Goal: Find specific page/section: Find specific page/section

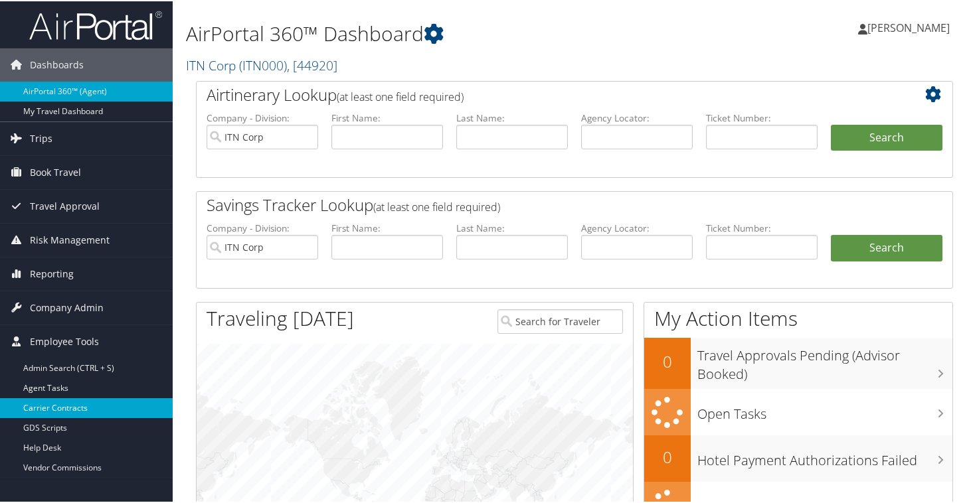
click at [54, 406] on link "Carrier Contracts" at bounding box center [86, 407] width 173 height 20
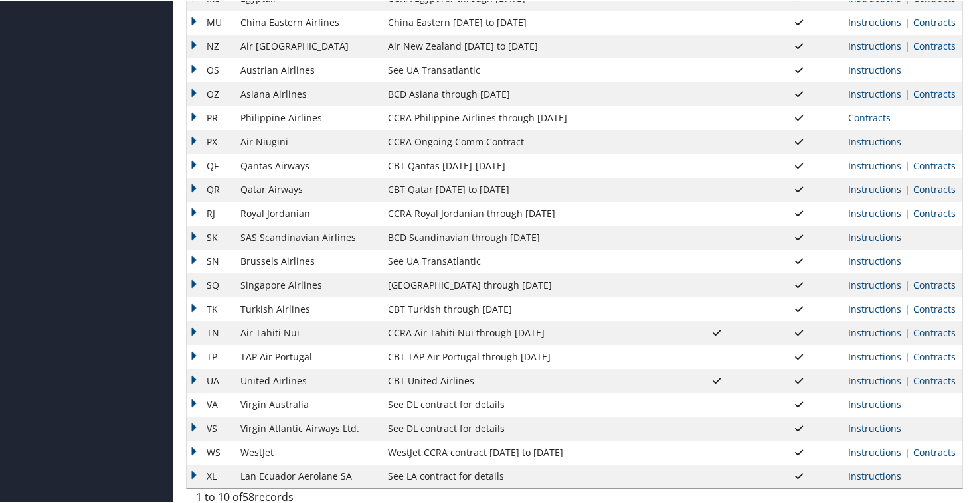
scroll to position [1016, 0]
click at [930, 165] on link "Contracts" at bounding box center [934, 165] width 42 height 13
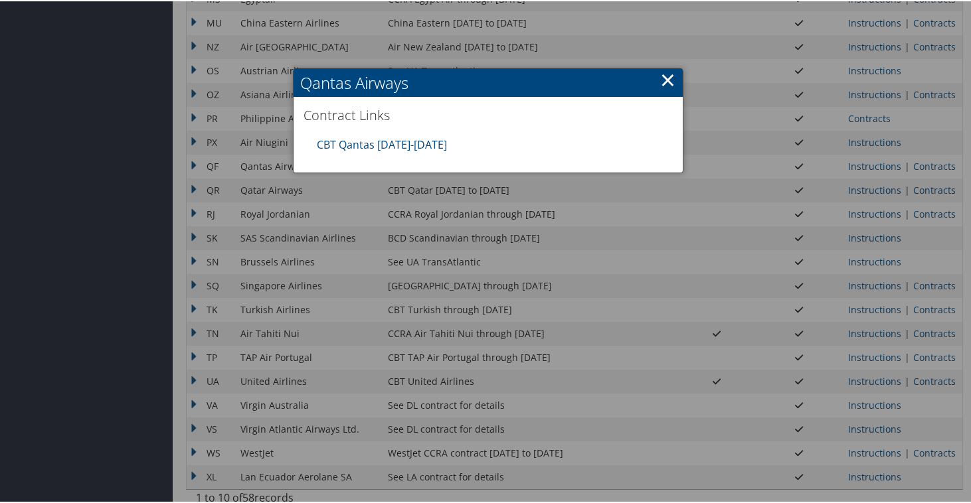
click at [680, 211] on div at bounding box center [488, 251] width 976 height 503
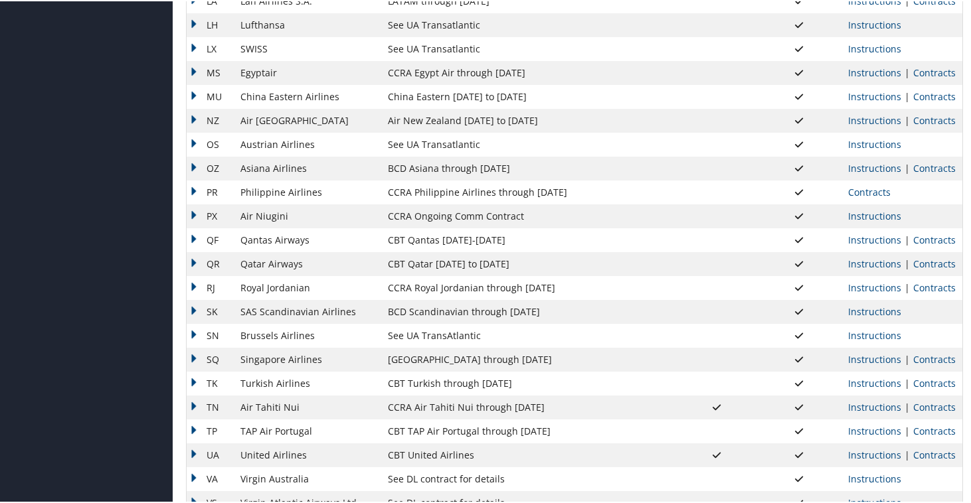
scroll to position [944, 0]
click at [198, 356] on td "SQ" at bounding box center [210, 357] width 47 height 24
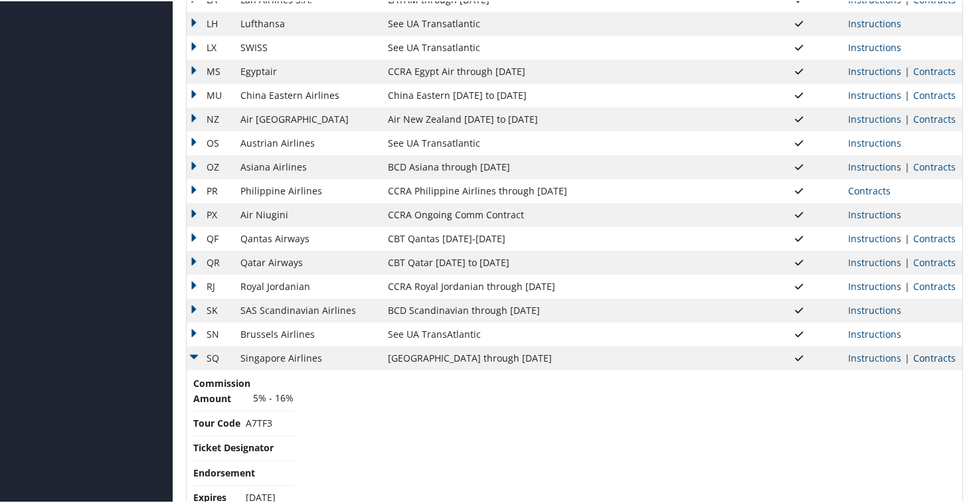
click at [916, 355] on link "Contracts" at bounding box center [934, 357] width 42 height 13
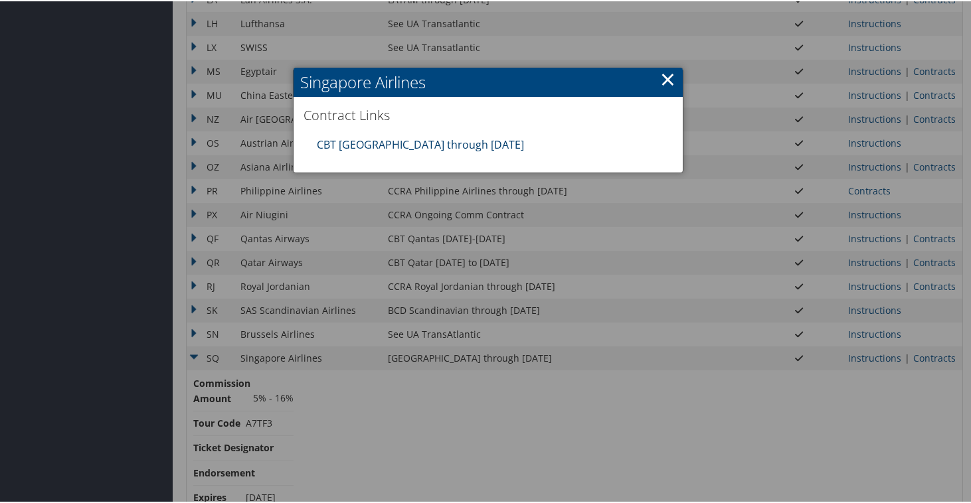
click at [372, 142] on link "CBT Singapore through 3.31.26" at bounding box center [420, 143] width 207 height 15
